Goal: Task Accomplishment & Management: Use online tool/utility

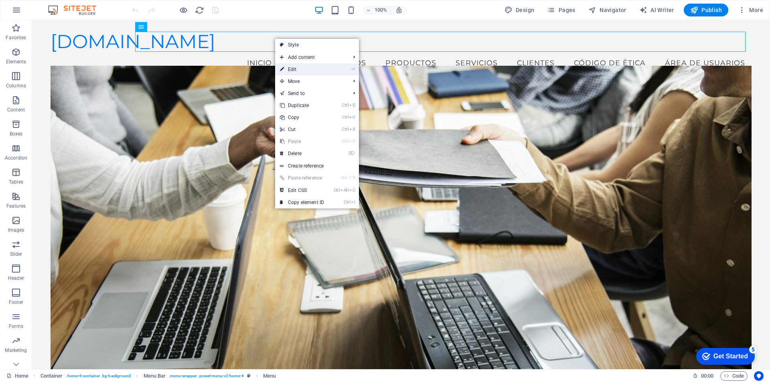
select select
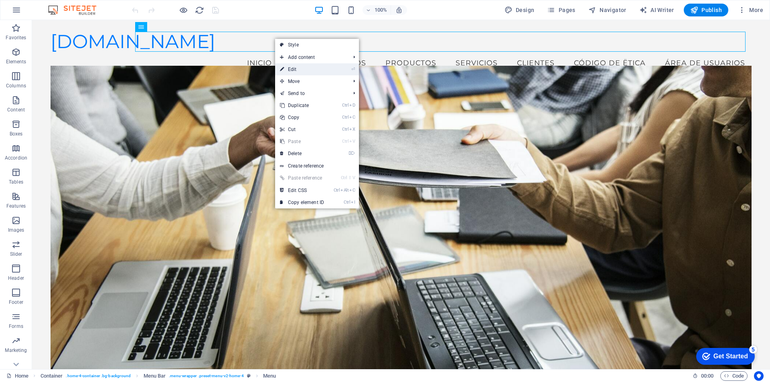
select select
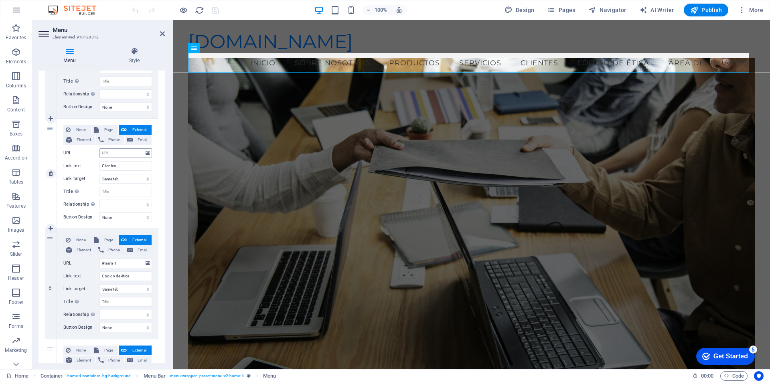
scroll to position [468, 0]
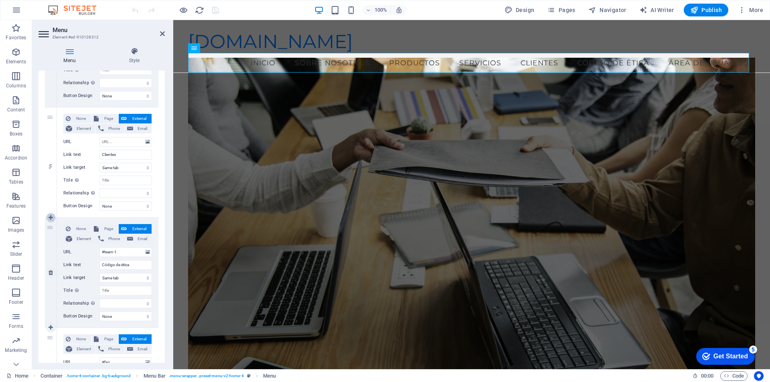
click at [51, 216] on icon at bounding box center [50, 218] width 4 height 6
select select
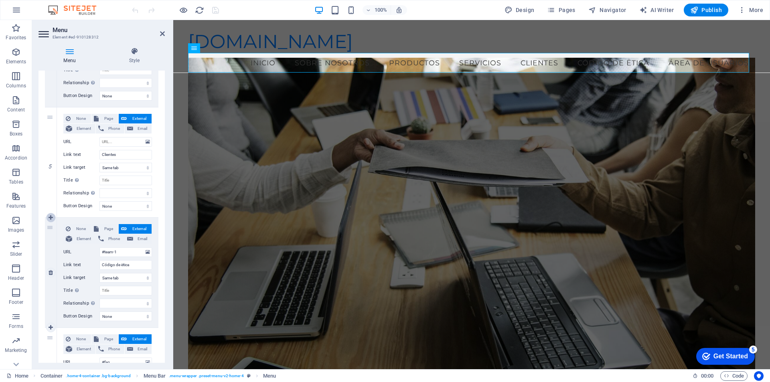
select select
type input "#team-1"
type input "Código de ëtica"
select select
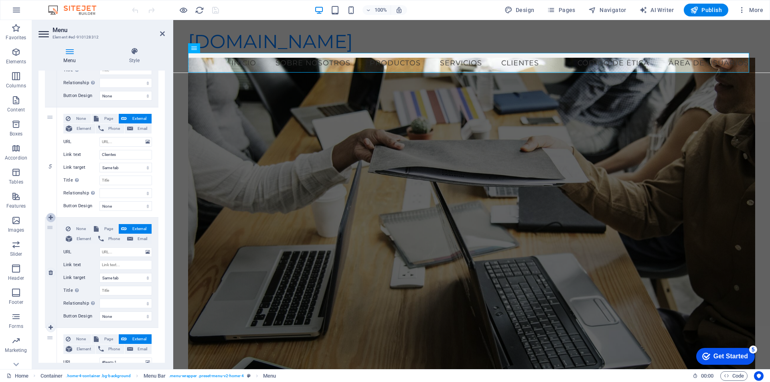
select select
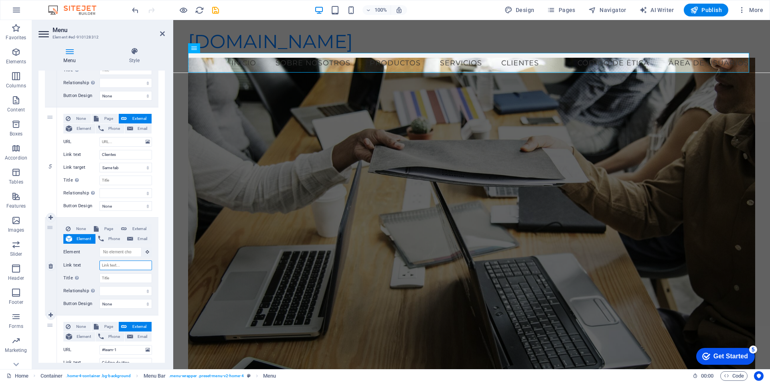
click at [114, 263] on input "Link text" at bounding box center [125, 266] width 53 height 10
type input "Bl"
select select
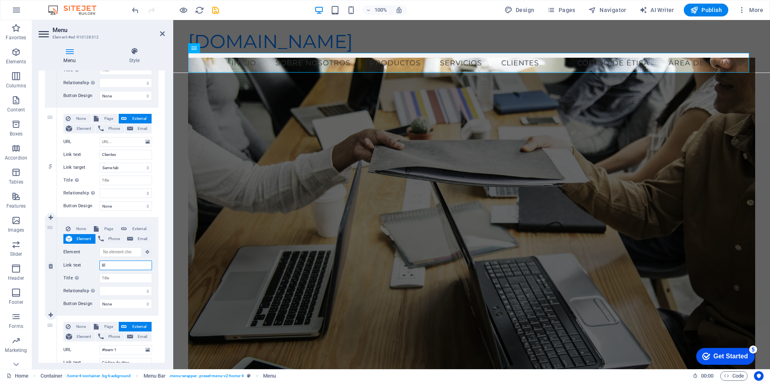
select select
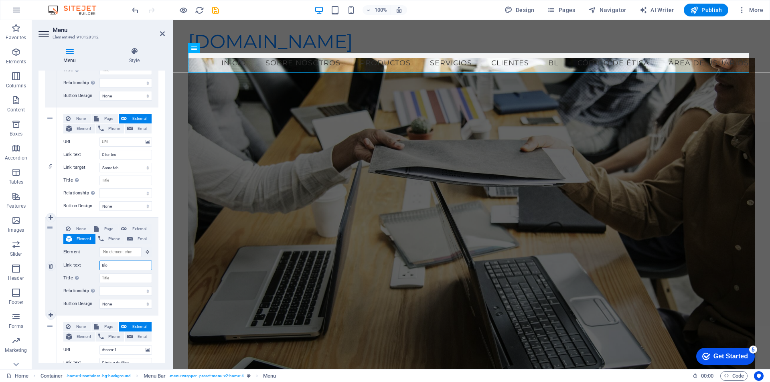
type input "Blog"
select select
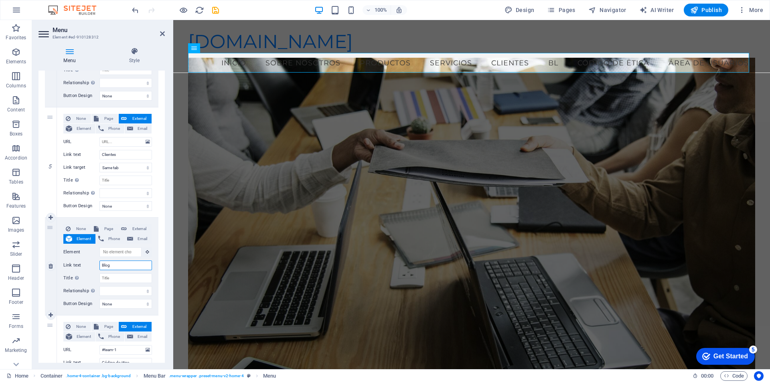
select select
type input "Blog"
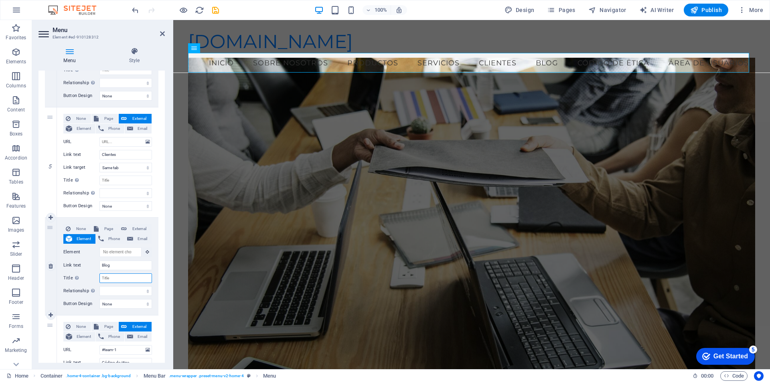
click at [113, 276] on input "Title Additional link description, should not be the same as the link text. The…" at bounding box center [125, 278] width 53 height 10
select select
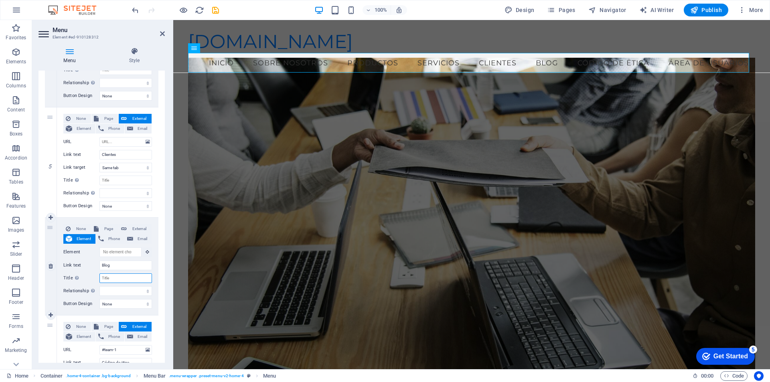
select select
type input "Bl"
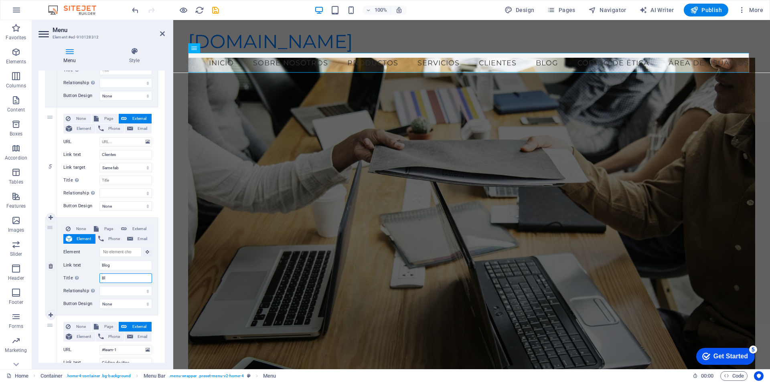
select select
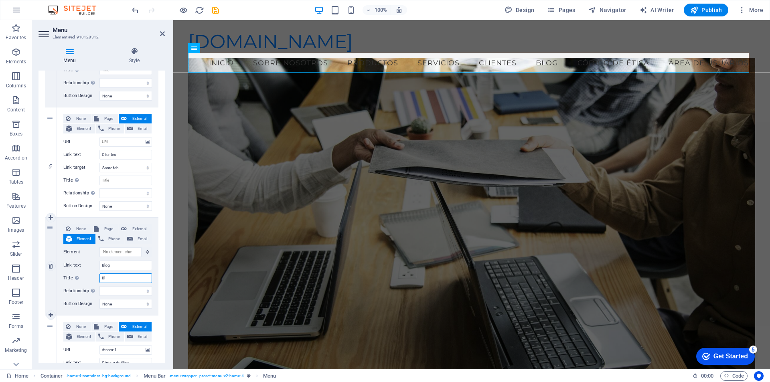
select select
type input "Blg"
select select
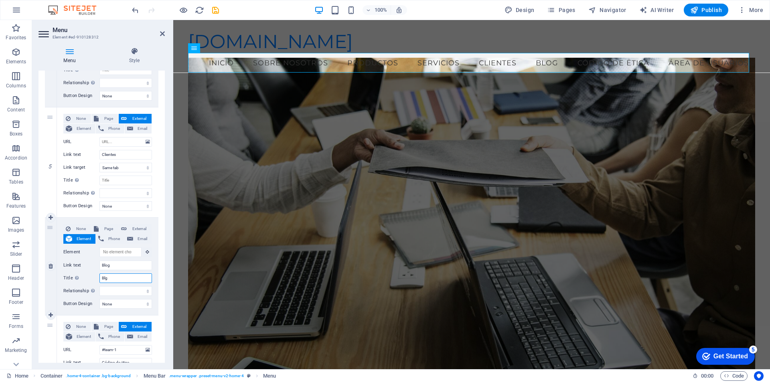
select select
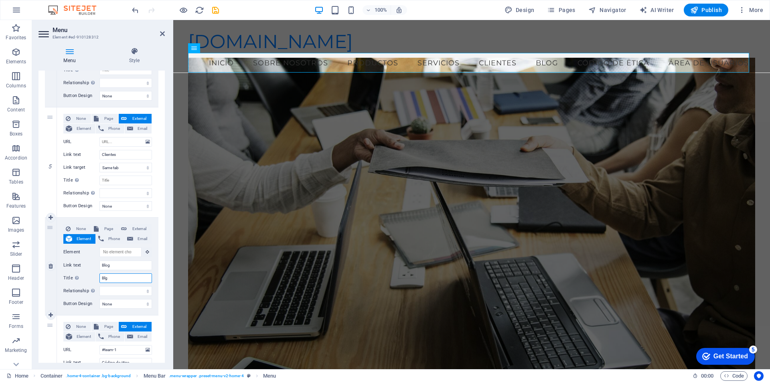
select select
type input "Blg"
click at [51, 315] on icon at bounding box center [50, 315] width 4 height 6
select select
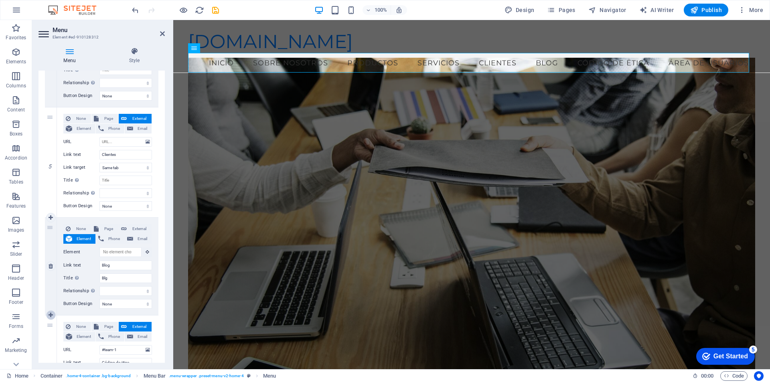
select select
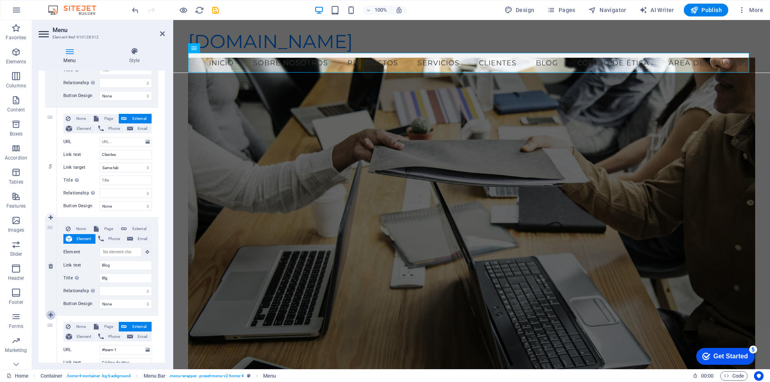
select select
type input "#team-1"
type input "Código de ëtica"
select select
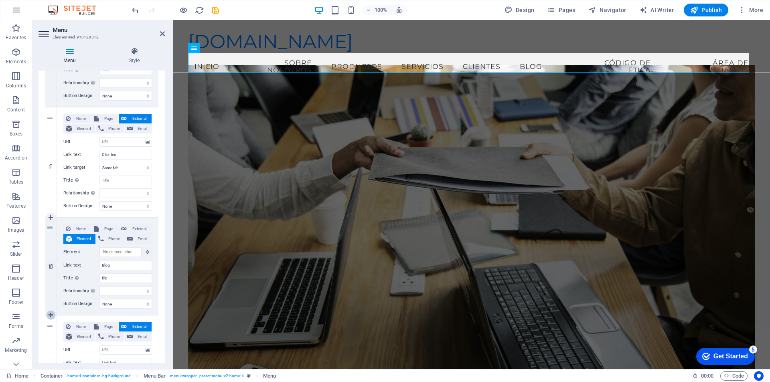
select select
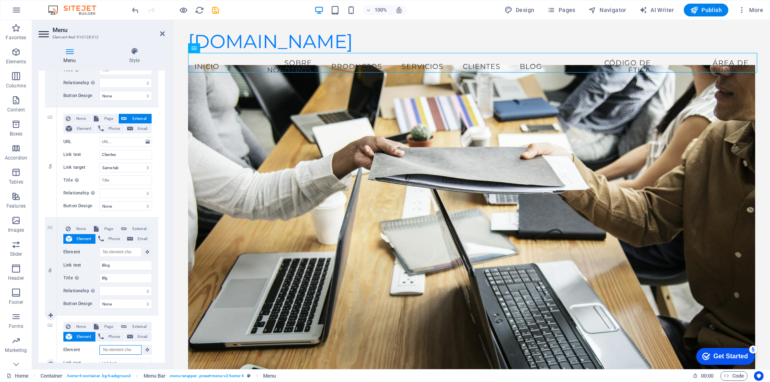
click at [109, 350] on input "Element" at bounding box center [120, 350] width 42 height 10
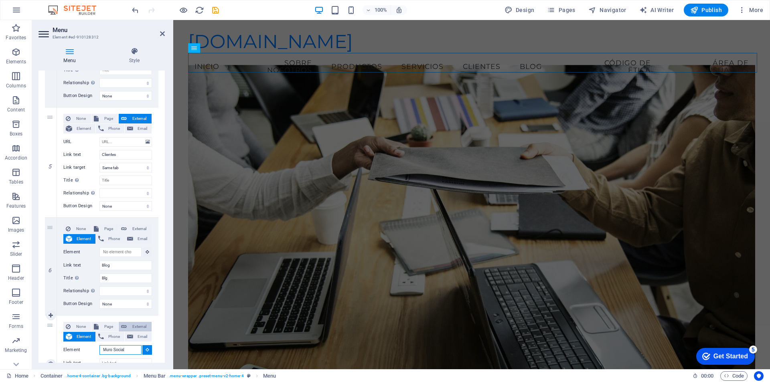
scroll to position [561, 0]
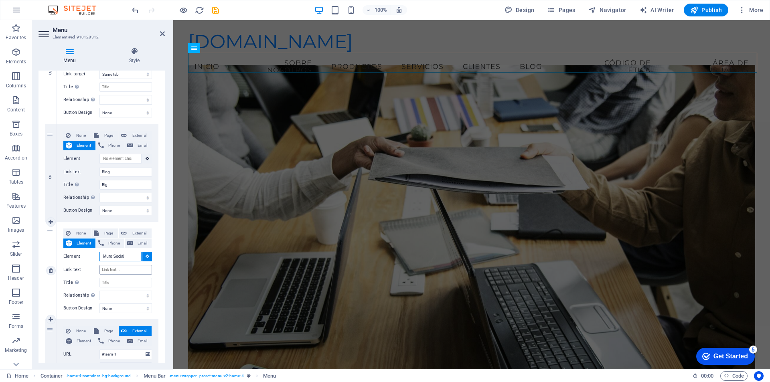
type input "Muro Social"
click at [123, 270] on input "Link text" at bounding box center [125, 270] width 53 height 10
type input "Muro Social"
select select
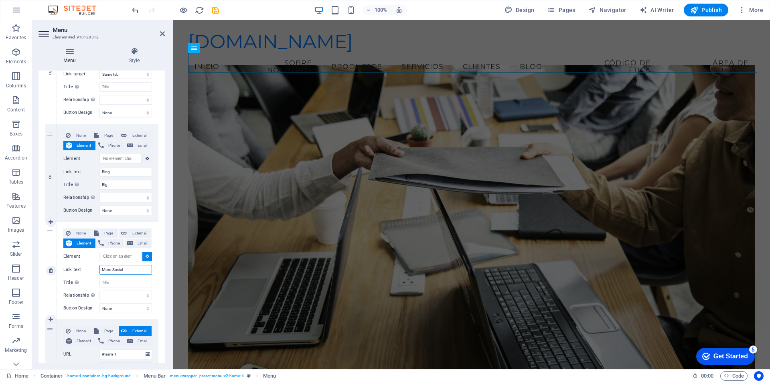
select select
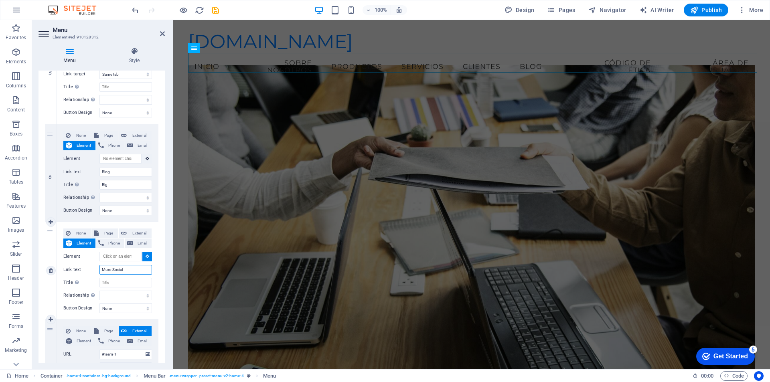
select select
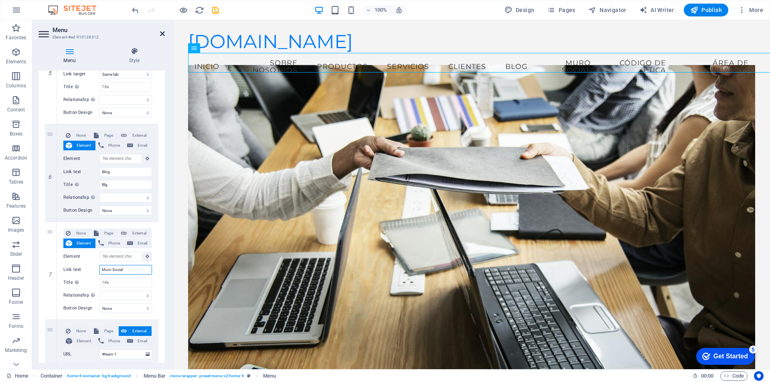
type input "Muro Social"
click at [162, 32] on icon at bounding box center [162, 33] width 5 height 6
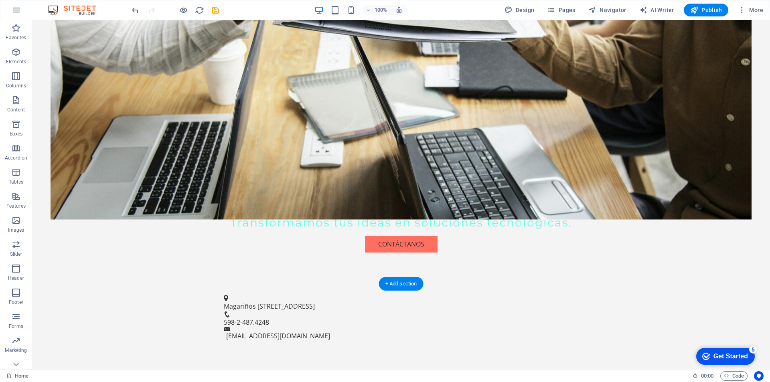
scroll to position [311, 0]
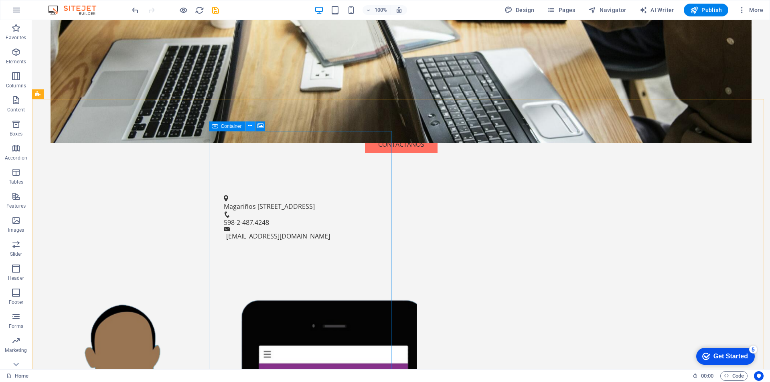
click at [249, 126] on icon at bounding box center [250, 126] width 4 height 8
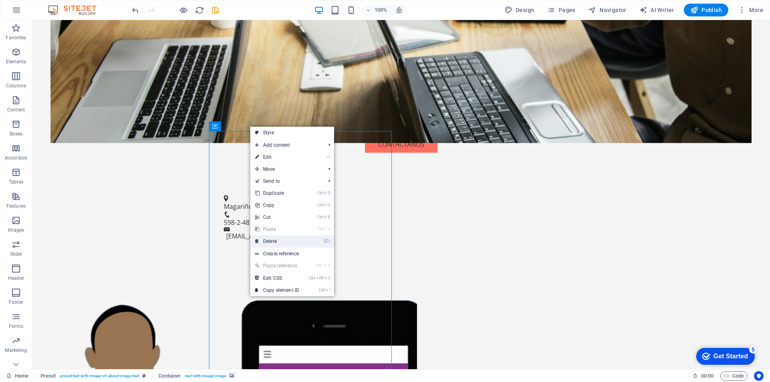
click at [274, 241] on link "⌦ Delete" at bounding box center [277, 241] width 54 height 12
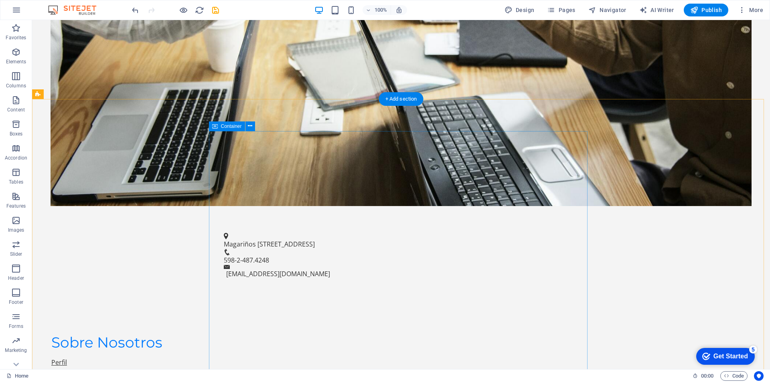
scroll to position [685, 0]
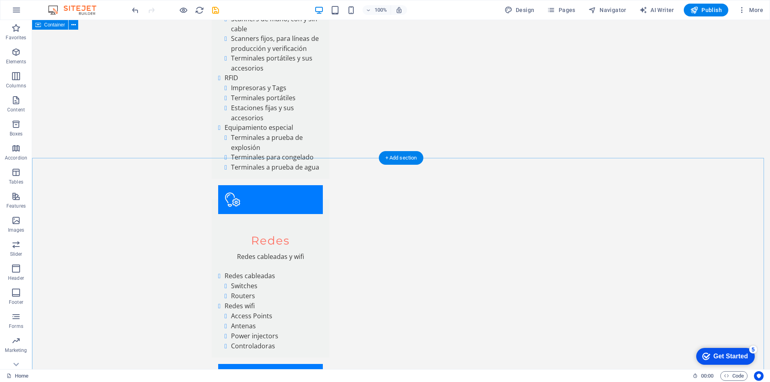
scroll to position [1055, 0]
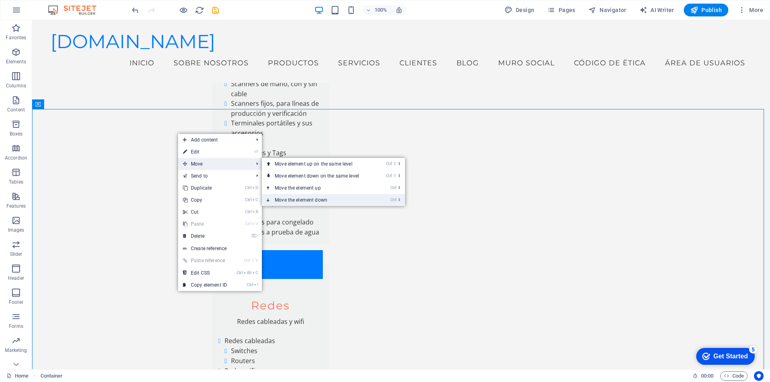
click at [319, 198] on link "Ctrl ⬇ Move the element down" at bounding box center [318, 200] width 113 height 12
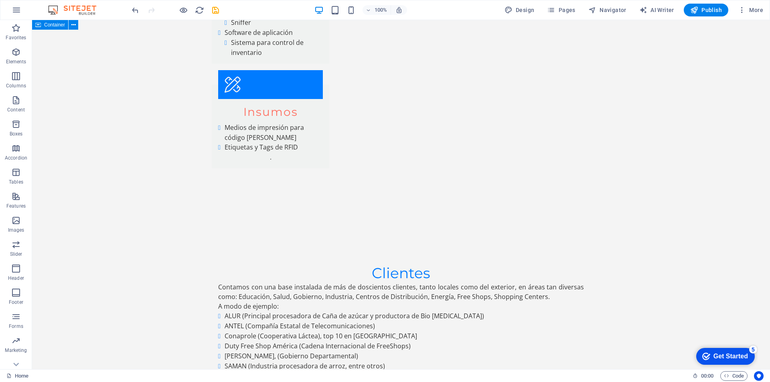
scroll to position [1679, 0]
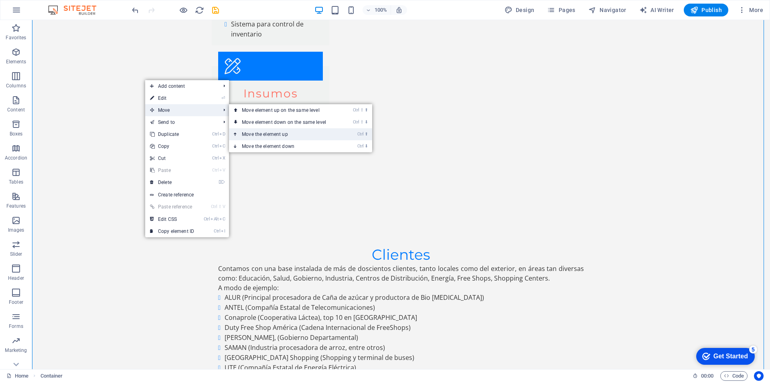
click at [285, 134] on link "Ctrl ⬆ Move the element up" at bounding box center [285, 134] width 113 height 12
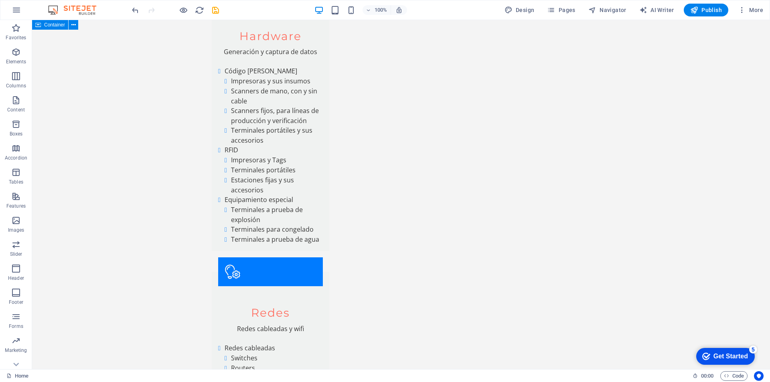
scroll to position [1024, 0]
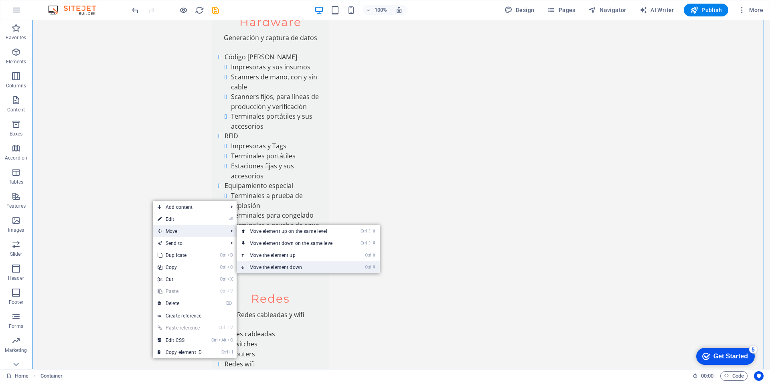
click at [293, 266] on link "Ctrl ⬇ Move the element down" at bounding box center [292, 267] width 113 height 12
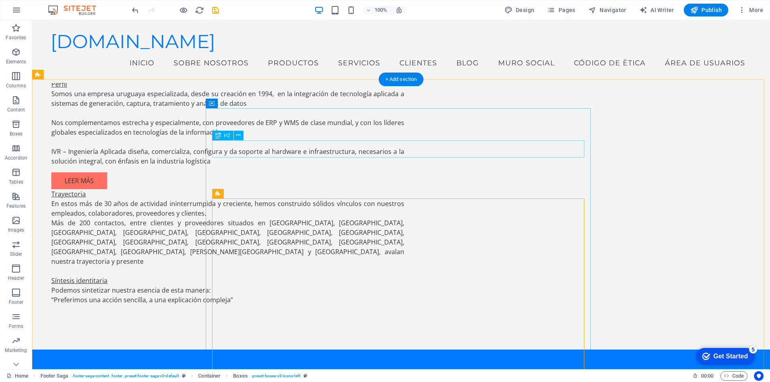
scroll to position [587, 0]
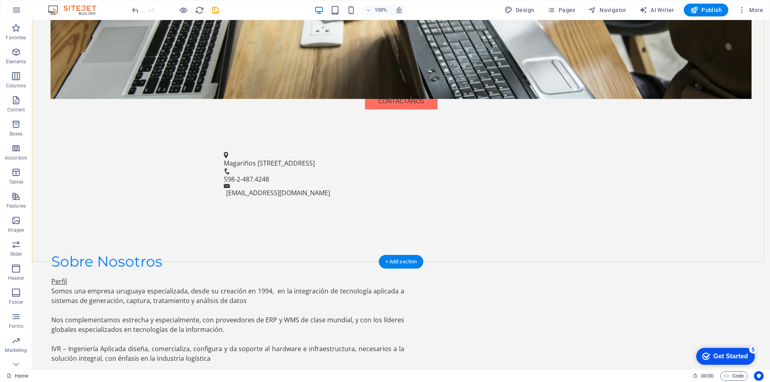
scroll to position [468, 0]
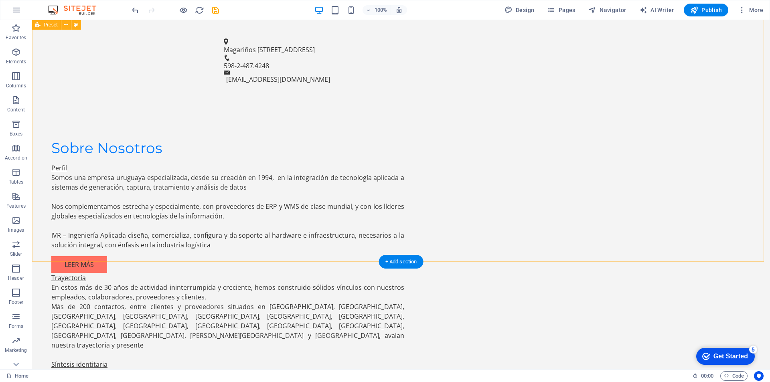
click at [673, 183] on div "Sobre Nosotros Perfil Somos una empresa uruguaya especializada, desde su creaci…" at bounding box center [400, 264] width 737 height 339
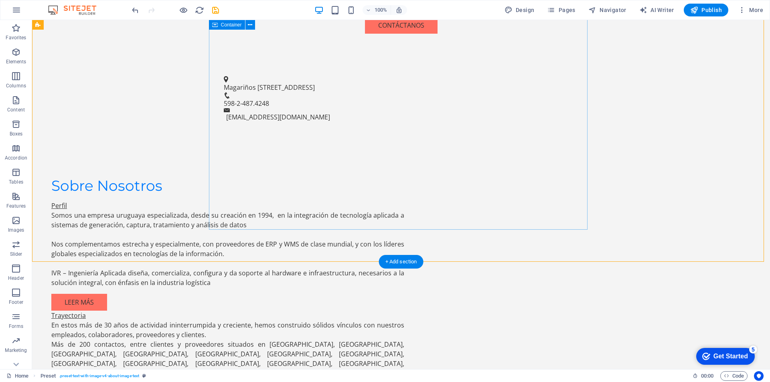
scroll to position [655, 0]
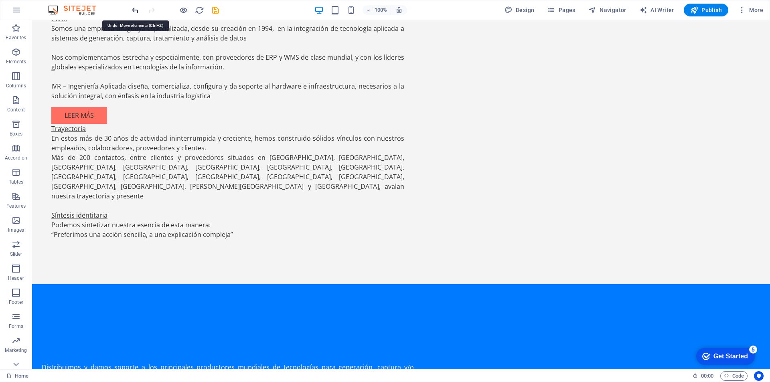
click at [135, 12] on icon "undo" at bounding box center [135, 10] width 9 height 9
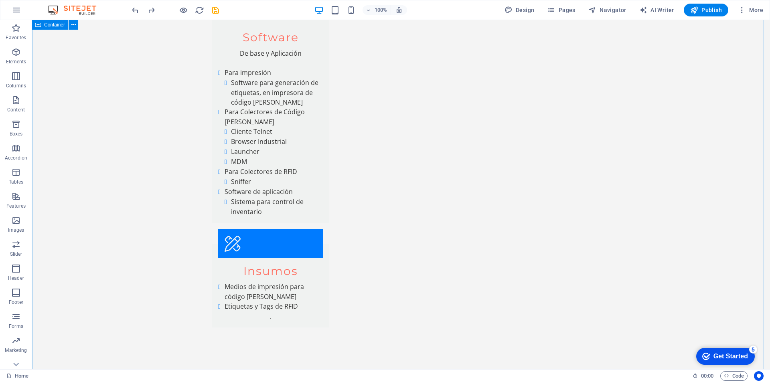
scroll to position [1496, 0]
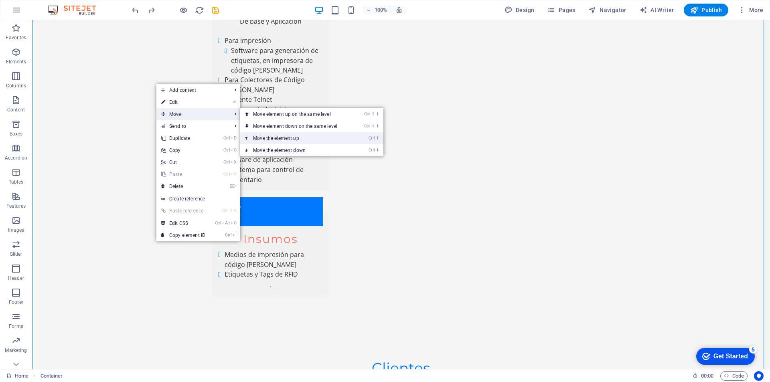
click at [285, 137] on link "Ctrl ⬆ Move the element up" at bounding box center [296, 138] width 113 height 12
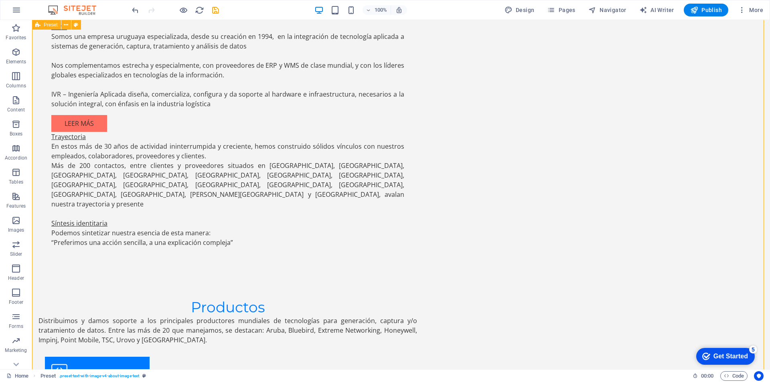
scroll to position [685, 0]
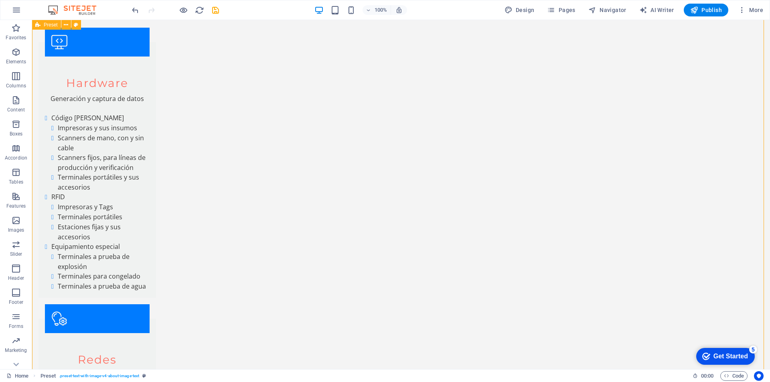
scroll to position [1059, 0]
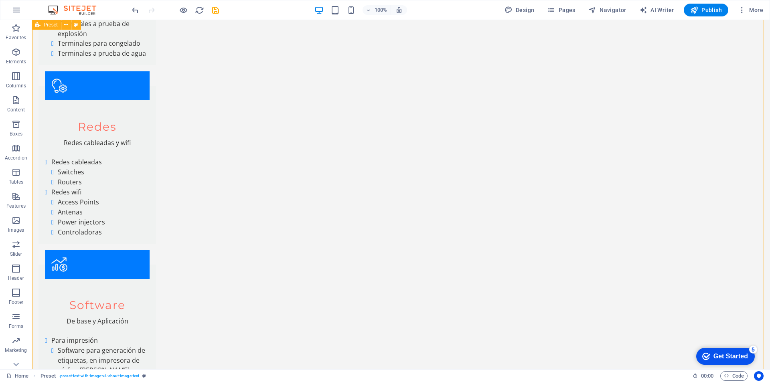
scroll to position [1246, 0]
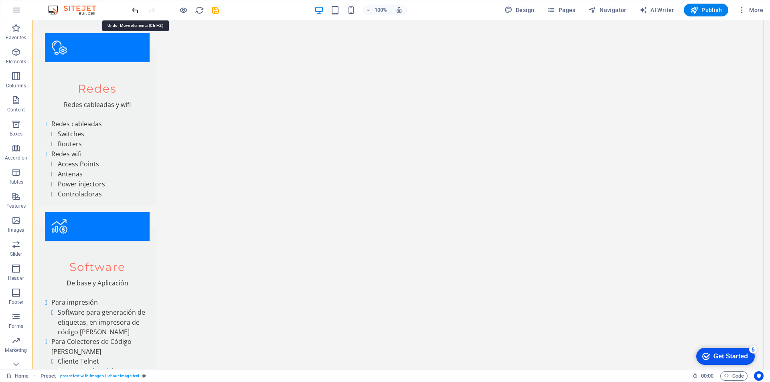
click at [133, 11] on icon "undo" at bounding box center [135, 10] width 9 height 9
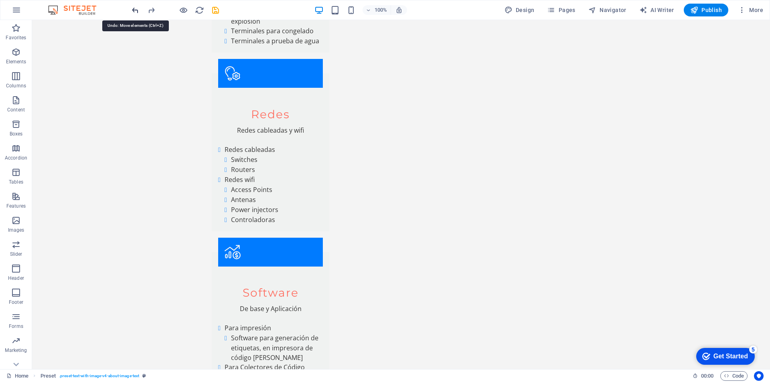
click at [133, 11] on icon "undo" at bounding box center [135, 10] width 9 height 9
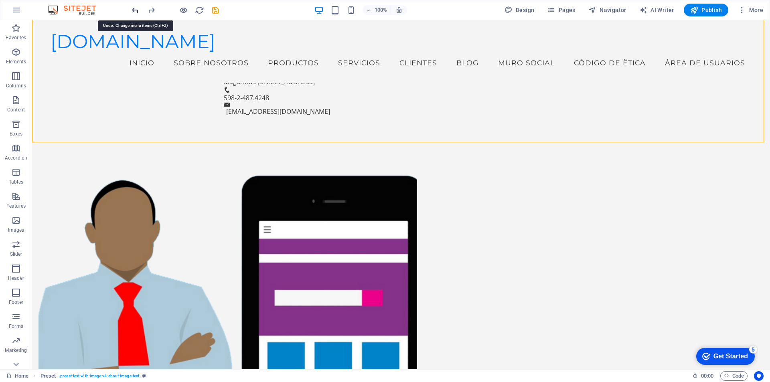
scroll to position [370, 0]
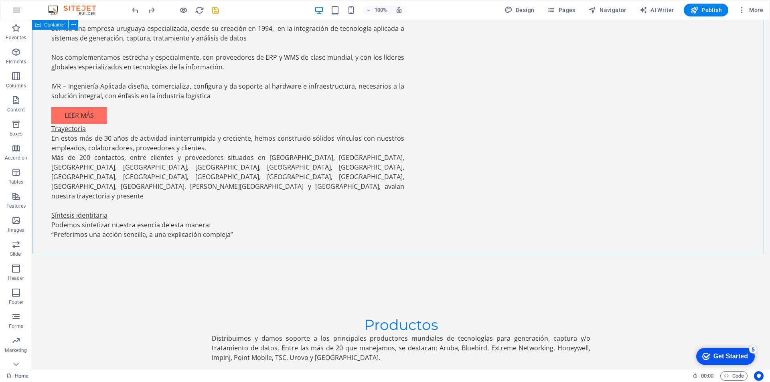
scroll to position [1118, 0]
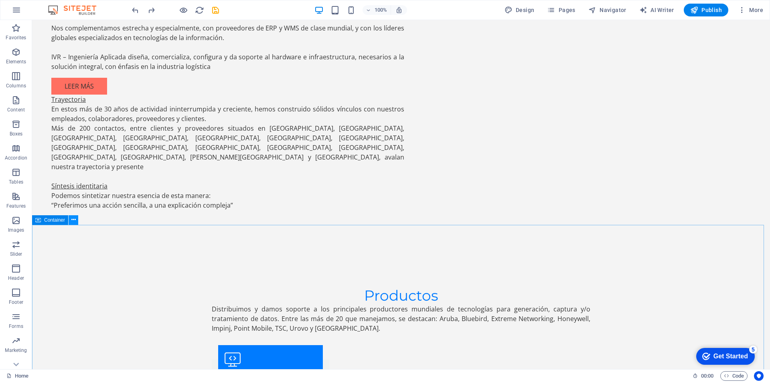
click at [71, 219] on icon at bounding box center [73, 220] width 4 height 8
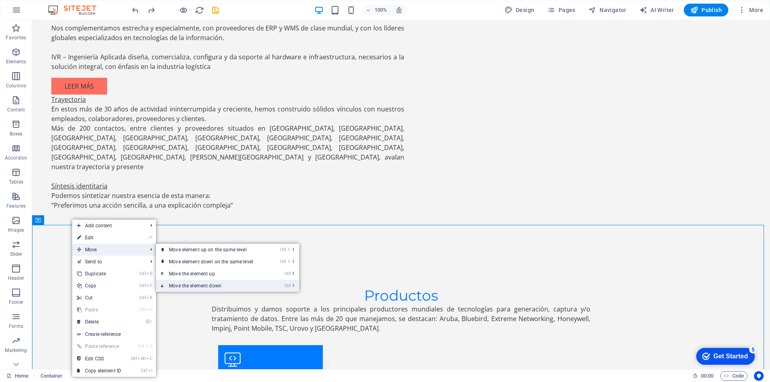
click at [202, 283] on link "Ctrl ⬇ Move the element down" at bounding box center [212, 286] width 113 height 12
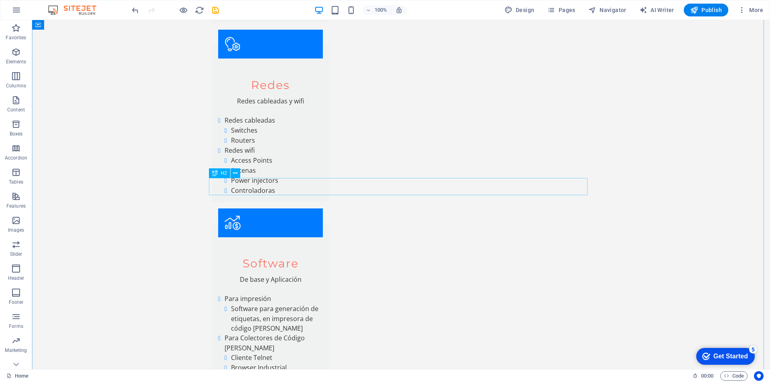
scroll to position [1460, 0]
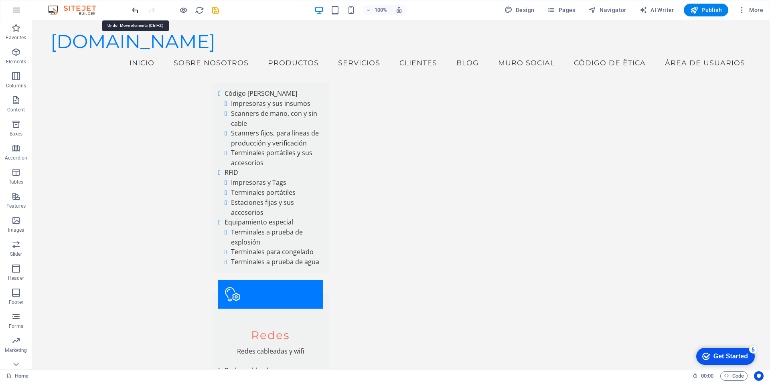
click at [136, 12] on icon "undo" at bounding box center [135, 10] width 9 height 9
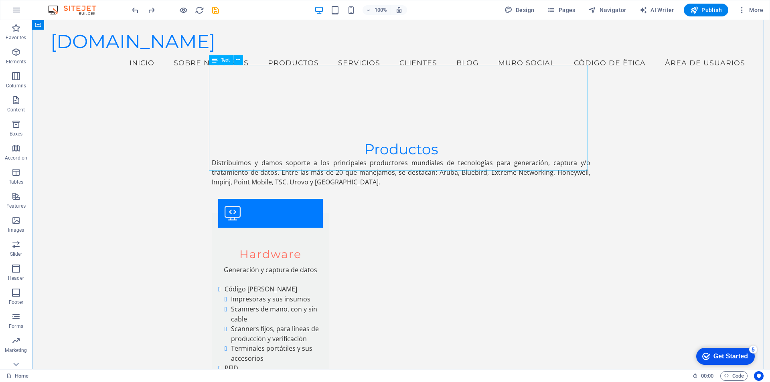
scroll to position [1077, 0]
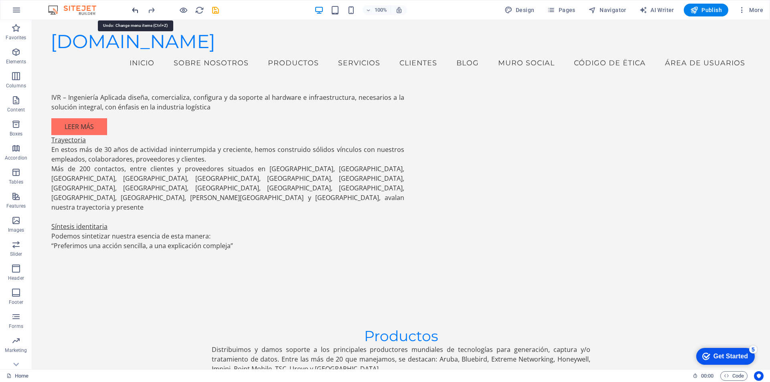
click at [135, 11] on icon "undo" at bounding box center [135, 10] width 9 height 9
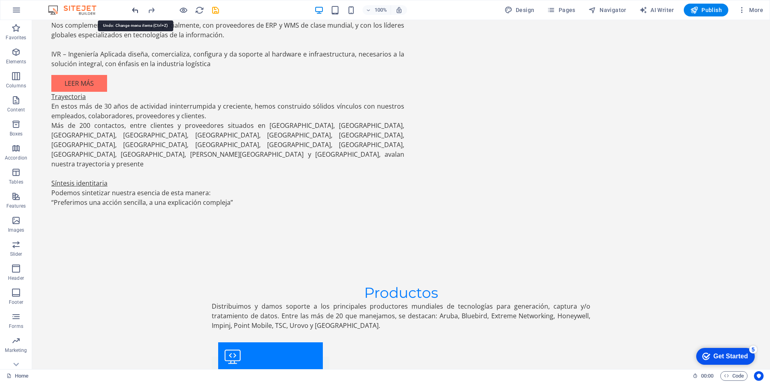
click at [135, 11] on icon "undo" at bounding box center [135, 10] width 9 height 9
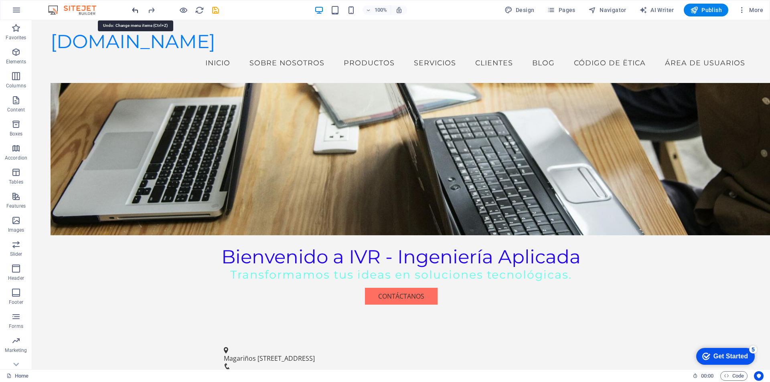
scroll to position [0, 0]
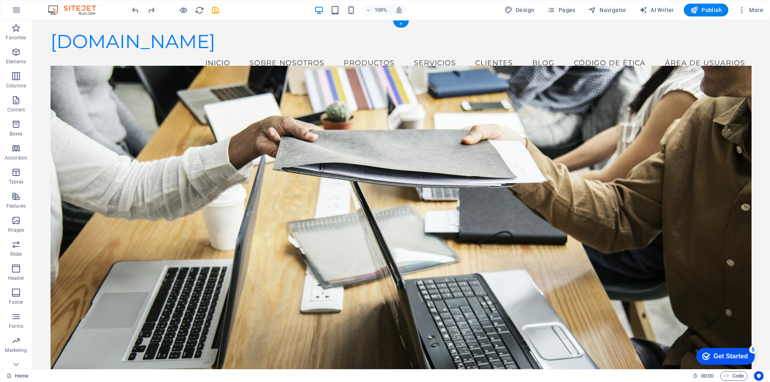
click at [555, 122] on figure at bounding box center [401, 225] width 701 height 318
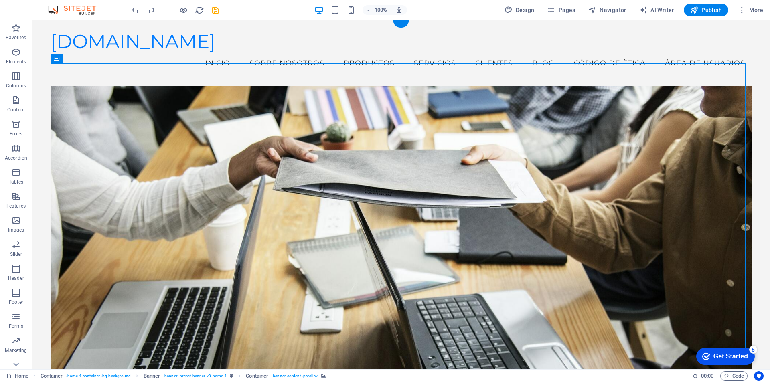
scroll to position [93, 0]
